Goal: Task Accomplishment & Management: Use online tool/utility

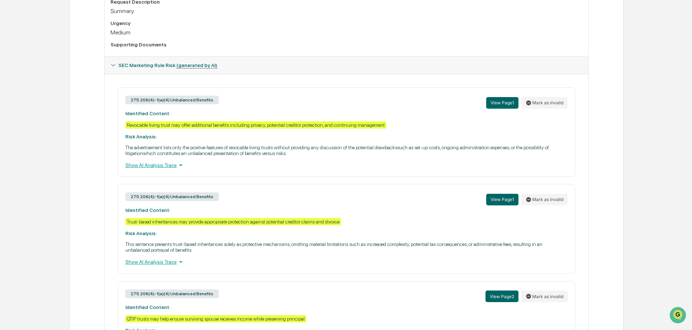
scroll to position [275, 0]
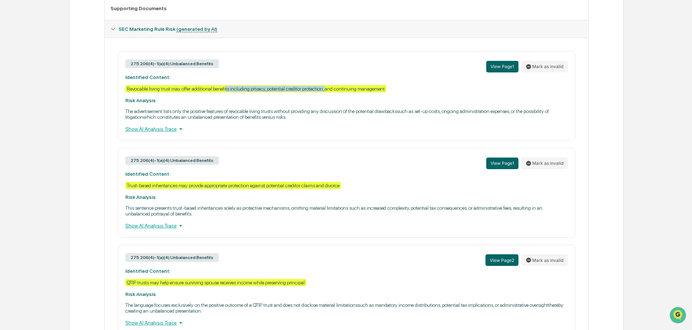
drag, startPoint x: 226, startPoint y: 87, endPoint x: 326, endPoint y: 87, distance: 100.4
click at [326, 87] on div "Revocable living trust may offer additional benefits including privacy, potenti…" at bounding box center [255, 88] width 261 height 7
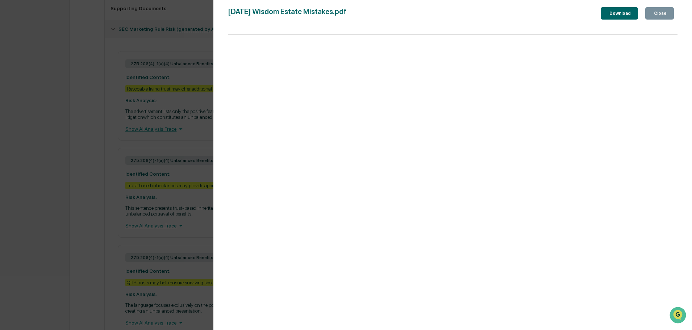
click at [661, 14] on div "Close" at bounding box center [660, 13] width 14 height 5
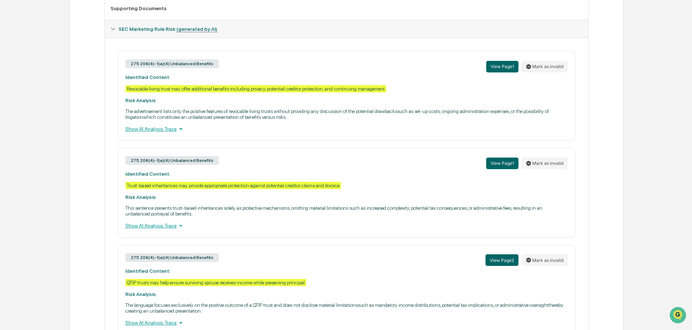
scroll to position [311, 0]
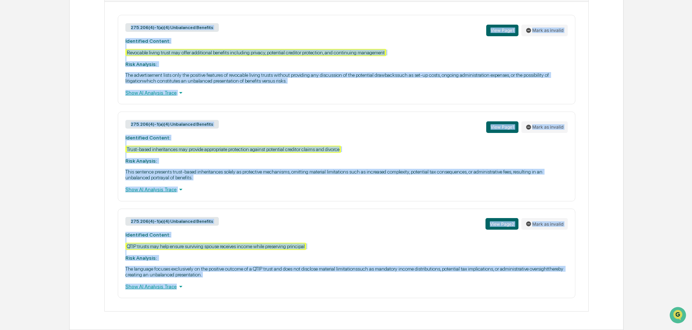
drag, startPoint x: 194, startPoint y: 290, endPoint x: 120, endPoint y: 35, distance: 265.5
click at [120, 35] on div "275.206(4)-1(a)(4) Unbalanced Benefits View Page 1 Mark as invalid Identified C…" at bounding box center [347, 156] width 472 height 283
copy div "275.206(4)-1(a)(4) Unbalanced Benefits View Page 1 Mark as invalid Identified C…"
click at [287, 64] on div "275.206(4)-1(a)(4) Unbalanced Benefits View Page 1 Mark as invalid Identified C…" at bounding box center [347, 60] width 458 height 90
click at [323, 63] on div "275.206(4)-1(a)(4) Unbalanced Benefits View Page 1 Mark as invalid Identified C…" at bounding box center [347, 60] width 458 height 90
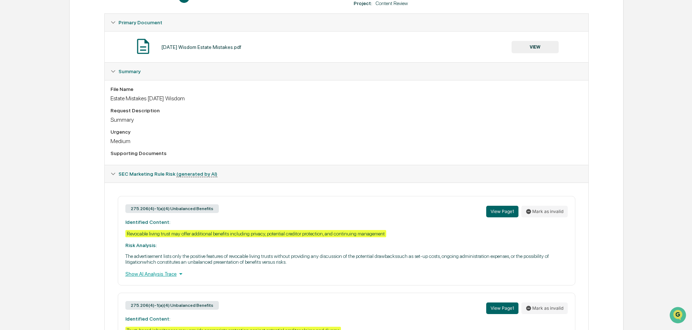
scroll to position [0, 0]
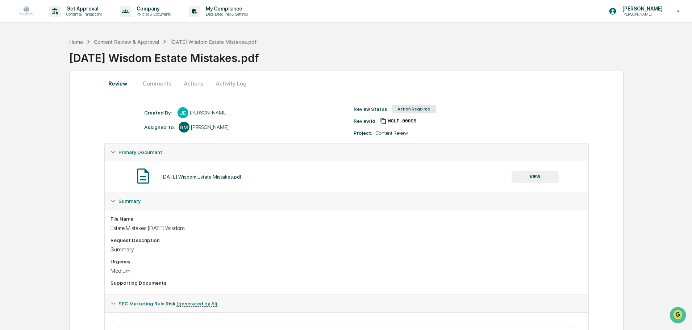
click at [237, 86] on button "Activity Log" at bounding box center [231, 83] width 42 height 17
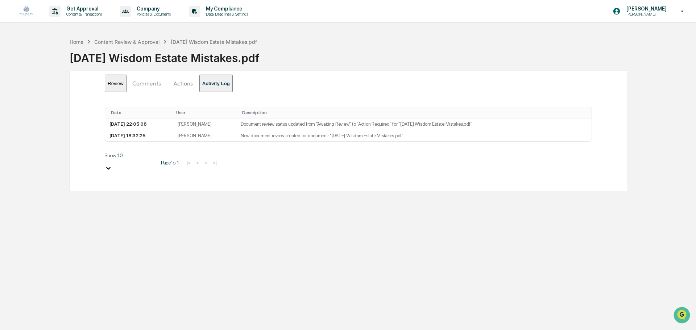
click at [193, 78] on button "Actions" at bounding box center [183, 83] width 33 height 17
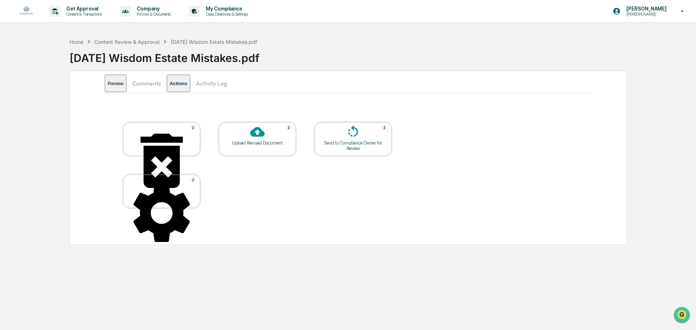
click at [254, 131] on icon at bounding box center [257, 132] width 14 height 10
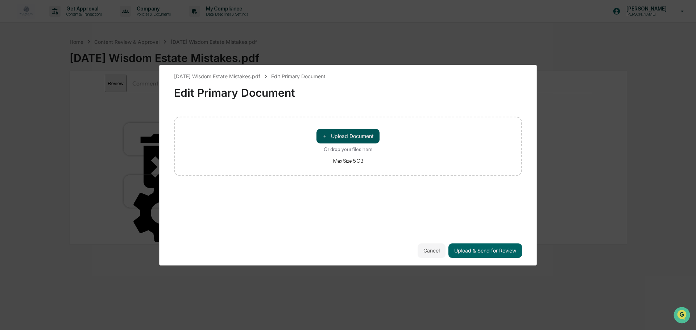
click at [365, 136] on button "＋ Upload Document" at bounding box center [347, 136] width 63 height 14
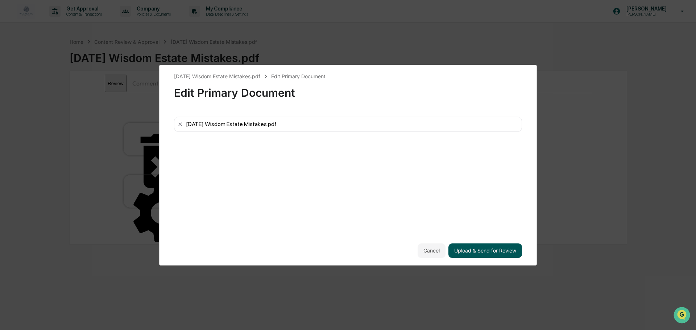
click at [493, 252] on button "Upload & Send for Review" at bounding box center [485, 251] width 74 height 14
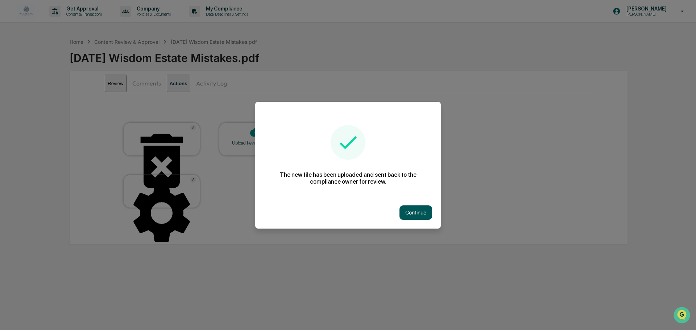
click at [411, 214] on button "Continue" at bounding box center [415, 213] width 33 height 14
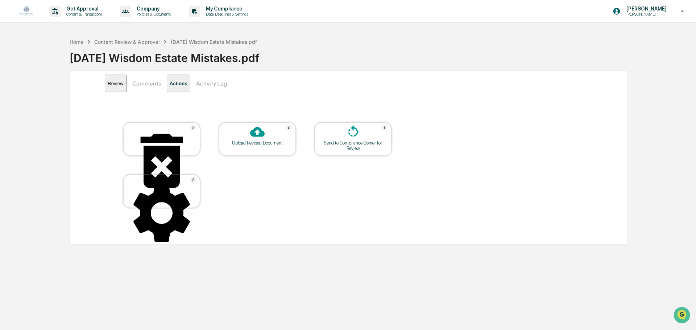
click at [346, 138] on icon at bounding box center [353, 132] width 14 height 14
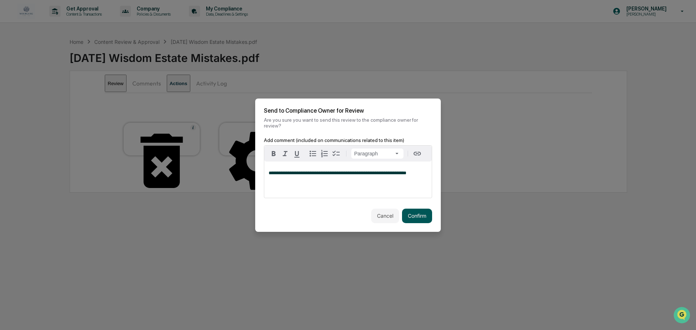
click at [424, 215] on button "Confirm" at bounding box center [417, 216] width 30 height 14
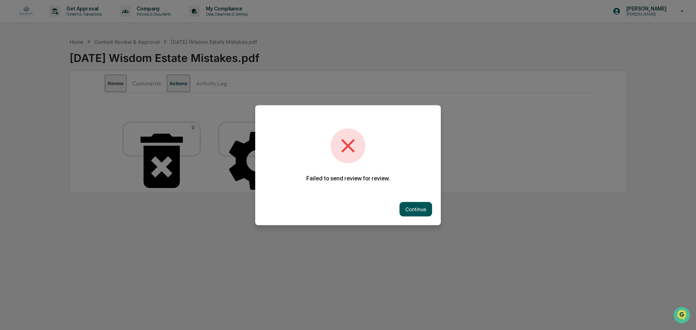
click at [419, 204] on button "Continue" at bounding box center [415, 209] width 33 height 14
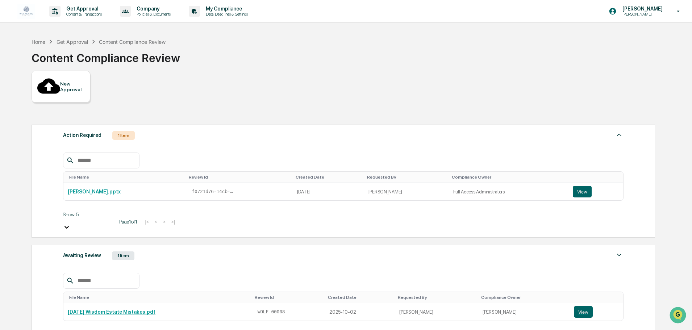
click at [83, 251] on div "Awaiting Review" at bounding box center [82, 255] width 38 height 9
